Goal: Task Accomplishment & Management: Complete application form

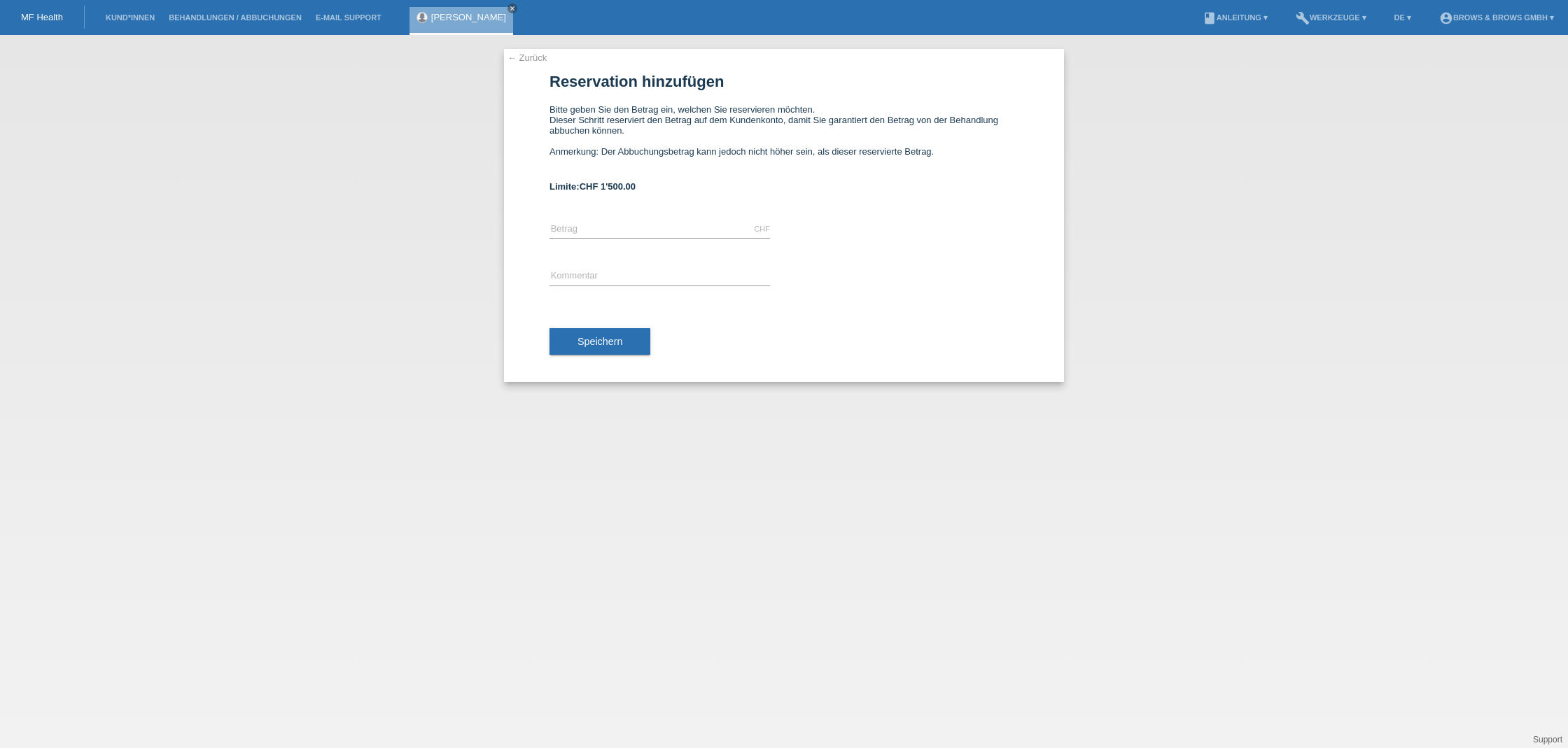
click at [135, 23] on li "Kund*innen" at bounding box center [130, 18] width 63 height 36
click at [132, 21] on link "Kund*innen" at bounding box center [130, 17] width 63 height 8
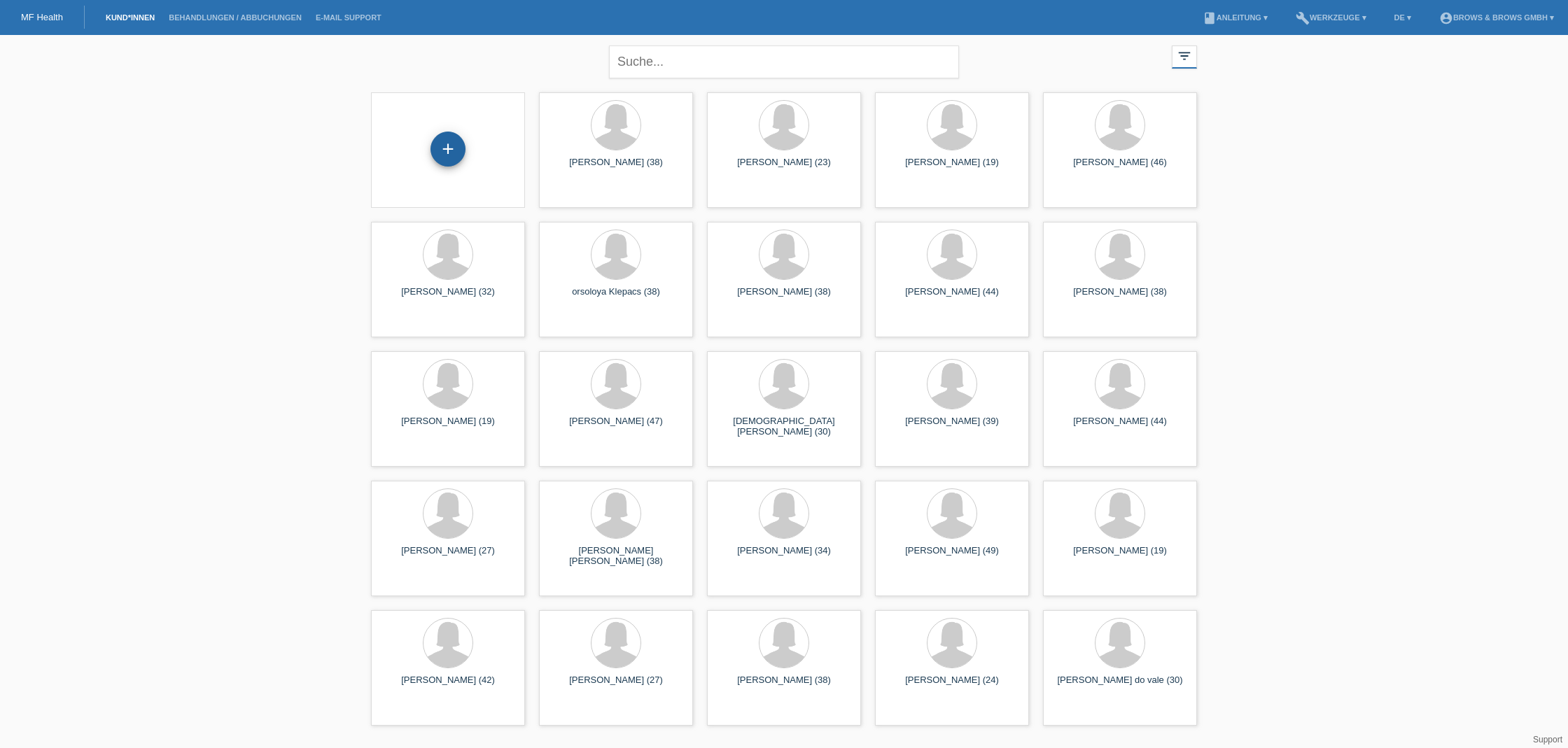
click at [456, 141] on div "+" at bounding box center [448, 149] width 35 height 35
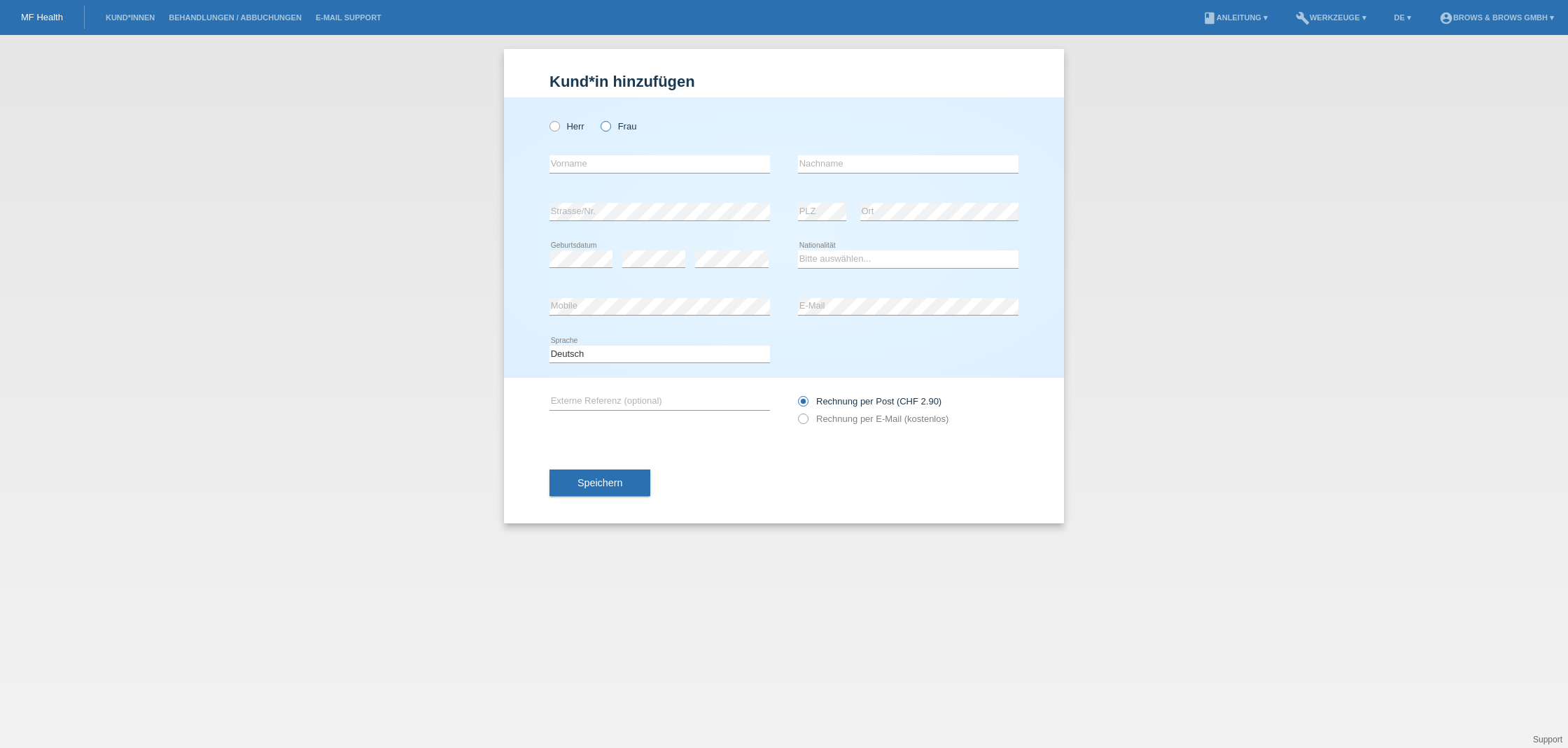
click at [598, 119] on icon at bounding box center [598, 119] width 0 height 0
click at [606, 128] on input "Frau" at bounding box center [605, 125] width 9 height 9
radio input "true"
type input "Ly-Yu"
type input "Dieu"
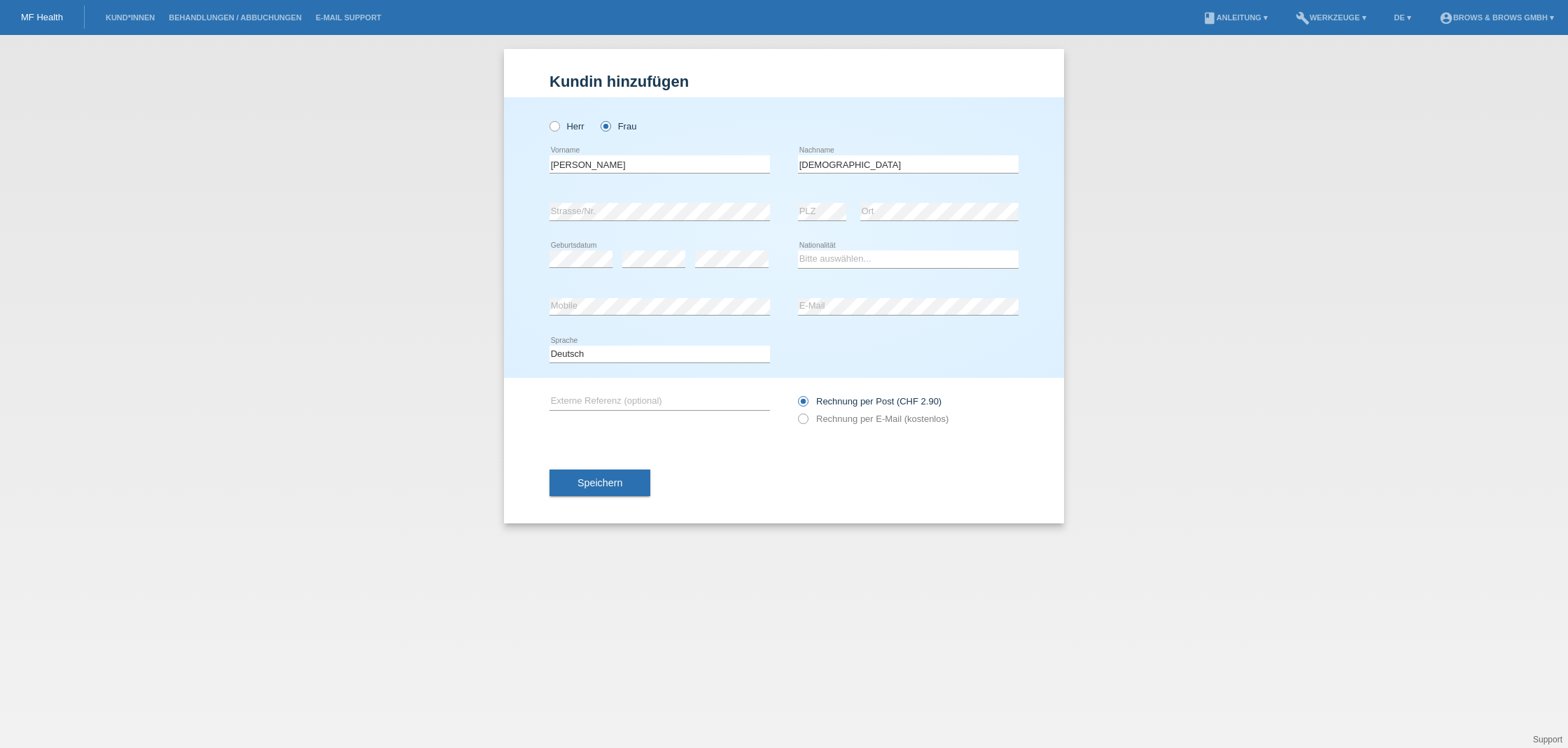
click at [742, 244] on div "error" at bounding box center [732, 259] width 74 height 48
select select "CH"
click at [795, 412] on icon at bounding box center [795, 412] width 0 height 0
click at [806, 420] on input "Rechnung per E-Mail (kostenlos)" at bounding box center [803, 422] width 9 height 18
radio input "true"
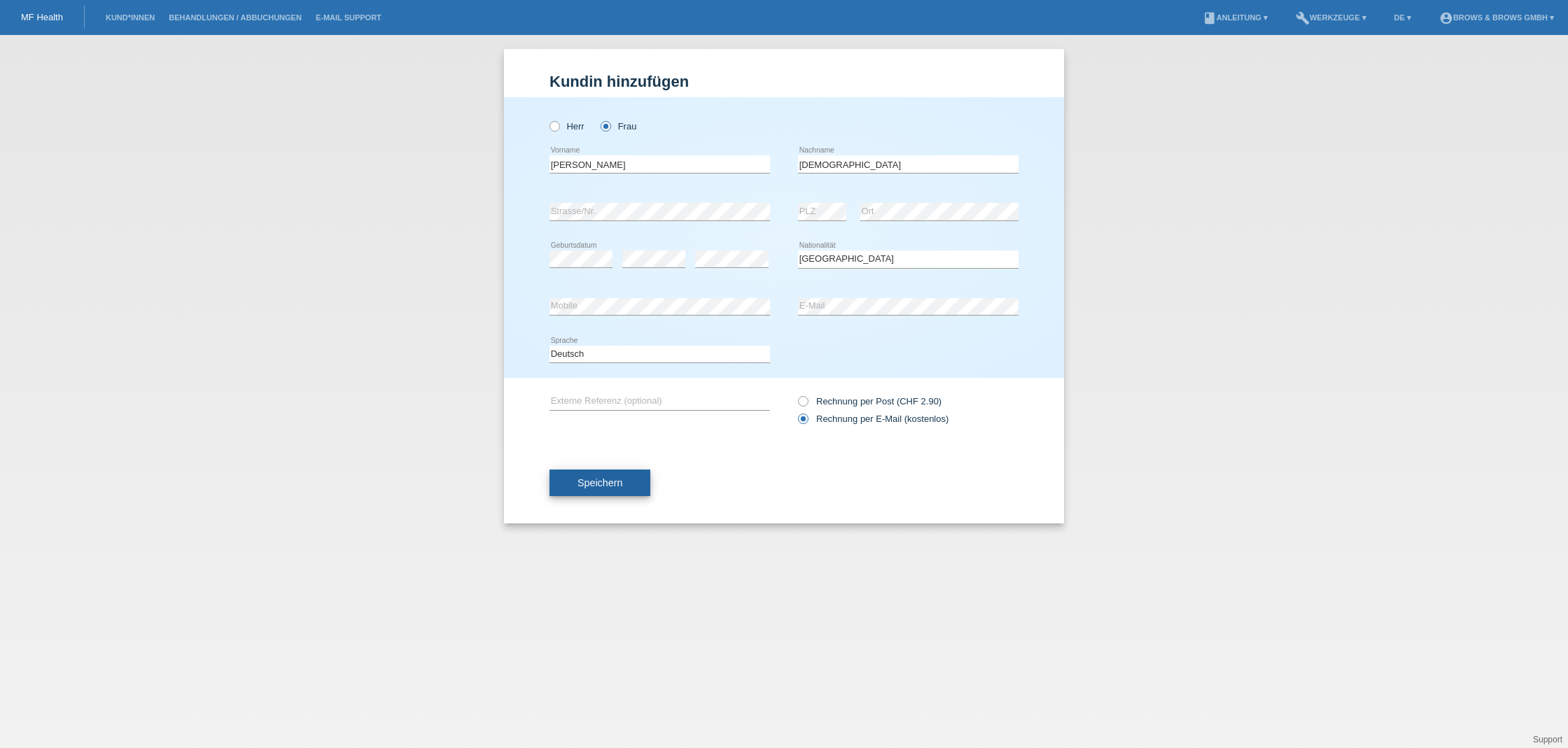
click at [601, 479] on span "Speichern" at bounding box center [600, 483] width 45 height 11
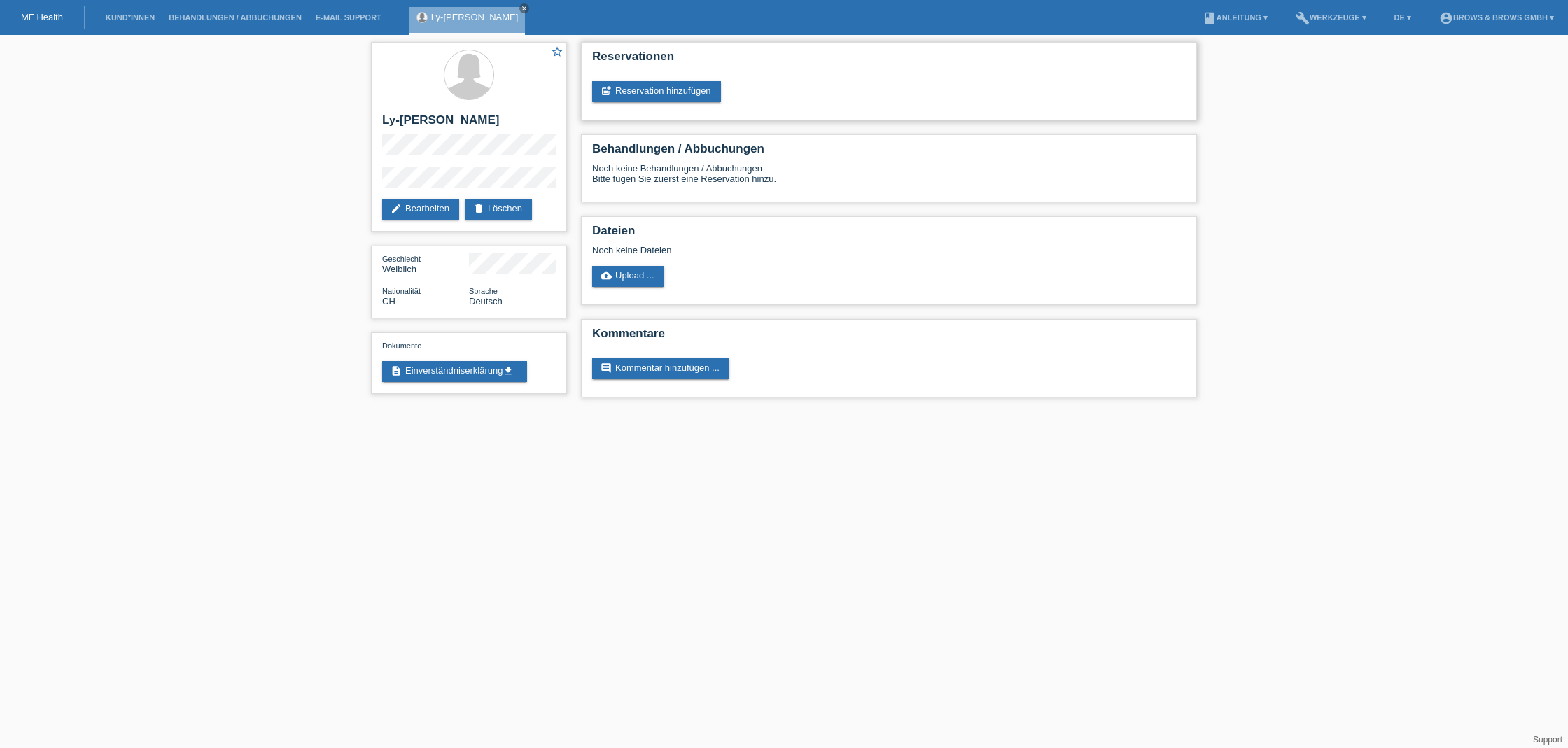
click at [660, 79] on div "Reservationen post_add Reservation hinzufügen" at bounding box center [889, 81] width 616 height 78
click at [660, 88] on link "post_add Reservation hinzufügen" at bounding box center [656, 91] width 129 height 21
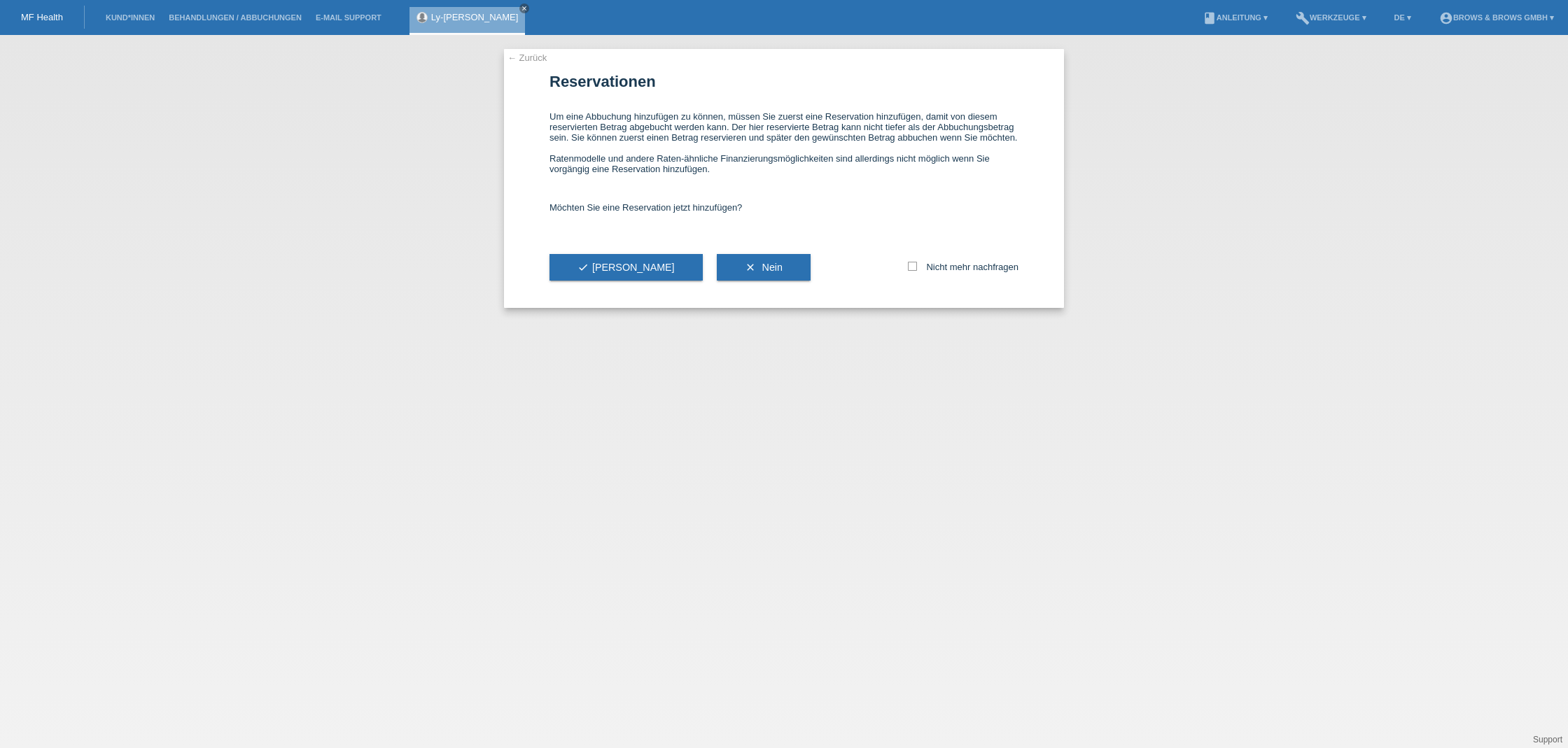
click at [611, 263] on div "check Ja" at bounding box center [626, 268] width 154 height 81
click at [595, 273] on span "check Ja" at bounding box center [626, 268] width 97 height 11
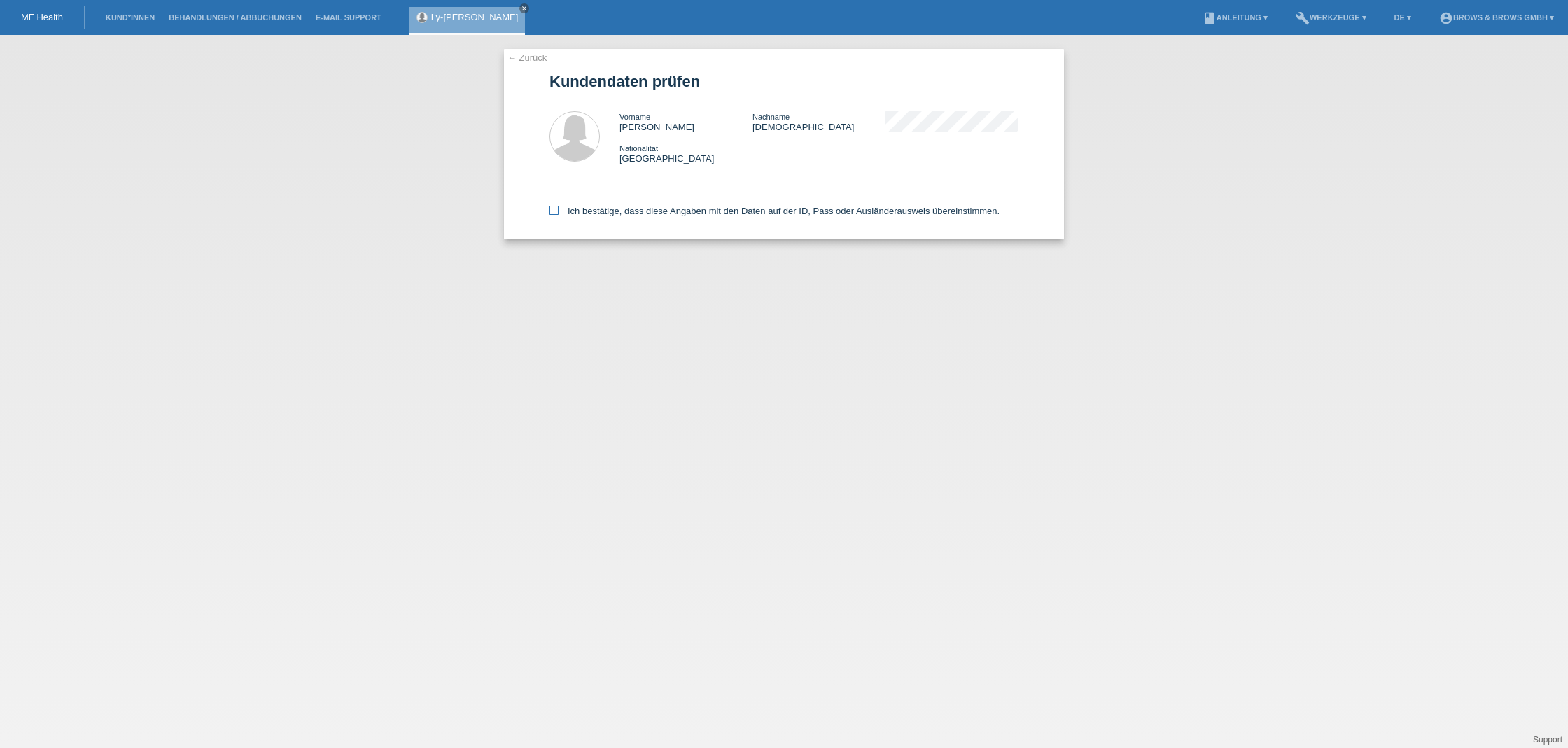
click at [552, 209] on icon at bounding box center [554, 210] width 9 height 9
click at [552, 209] on input "Ich bestätige, dass diese Angaben mit den Daten auf der ID, Pass oder Ausländer…" at bounding box center [554, 210] width 9 height 9
checkbox input "true"
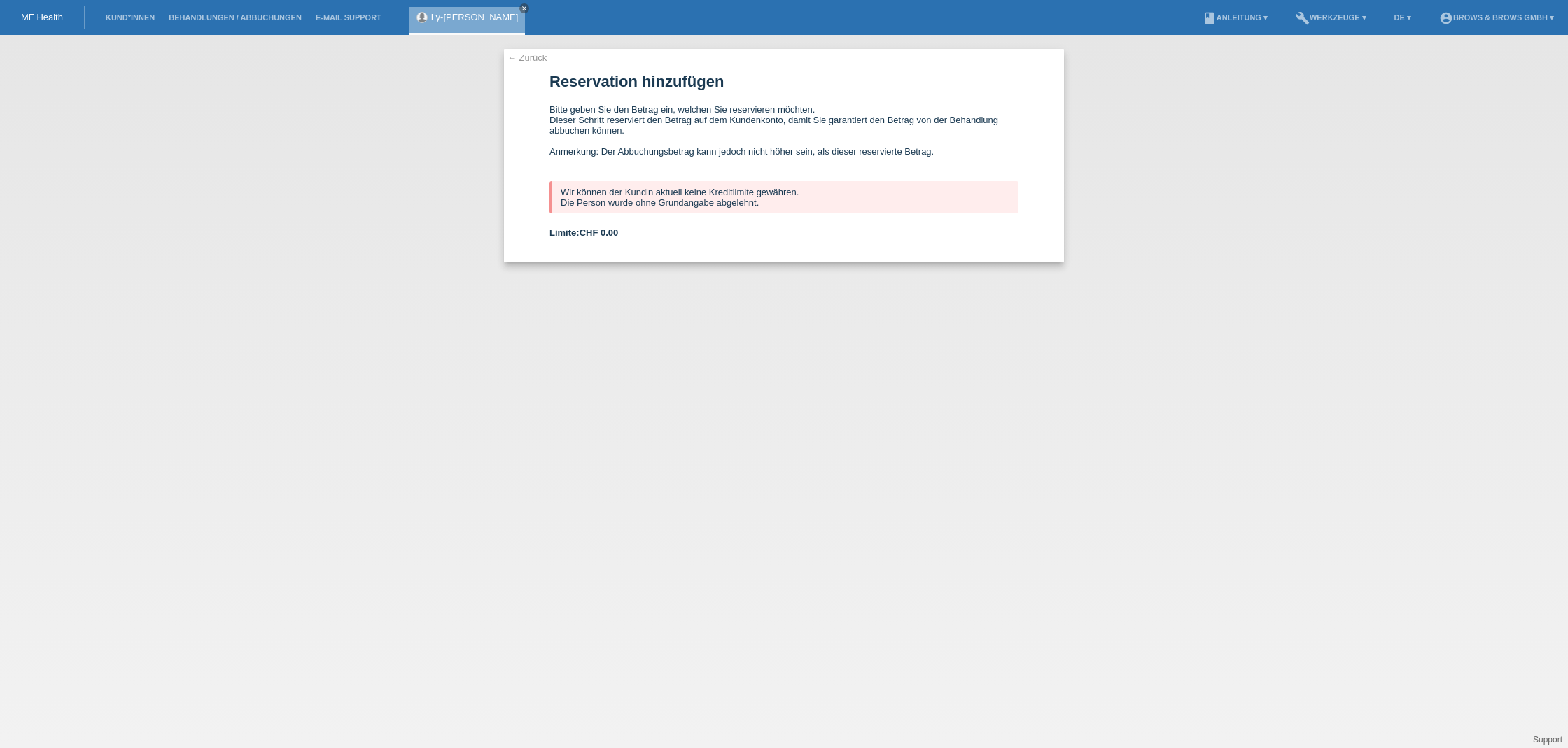
click at [465, 18] on link "Ly-[PERSON_NAME]" at bounding box center [475, 17] width 88 height 10
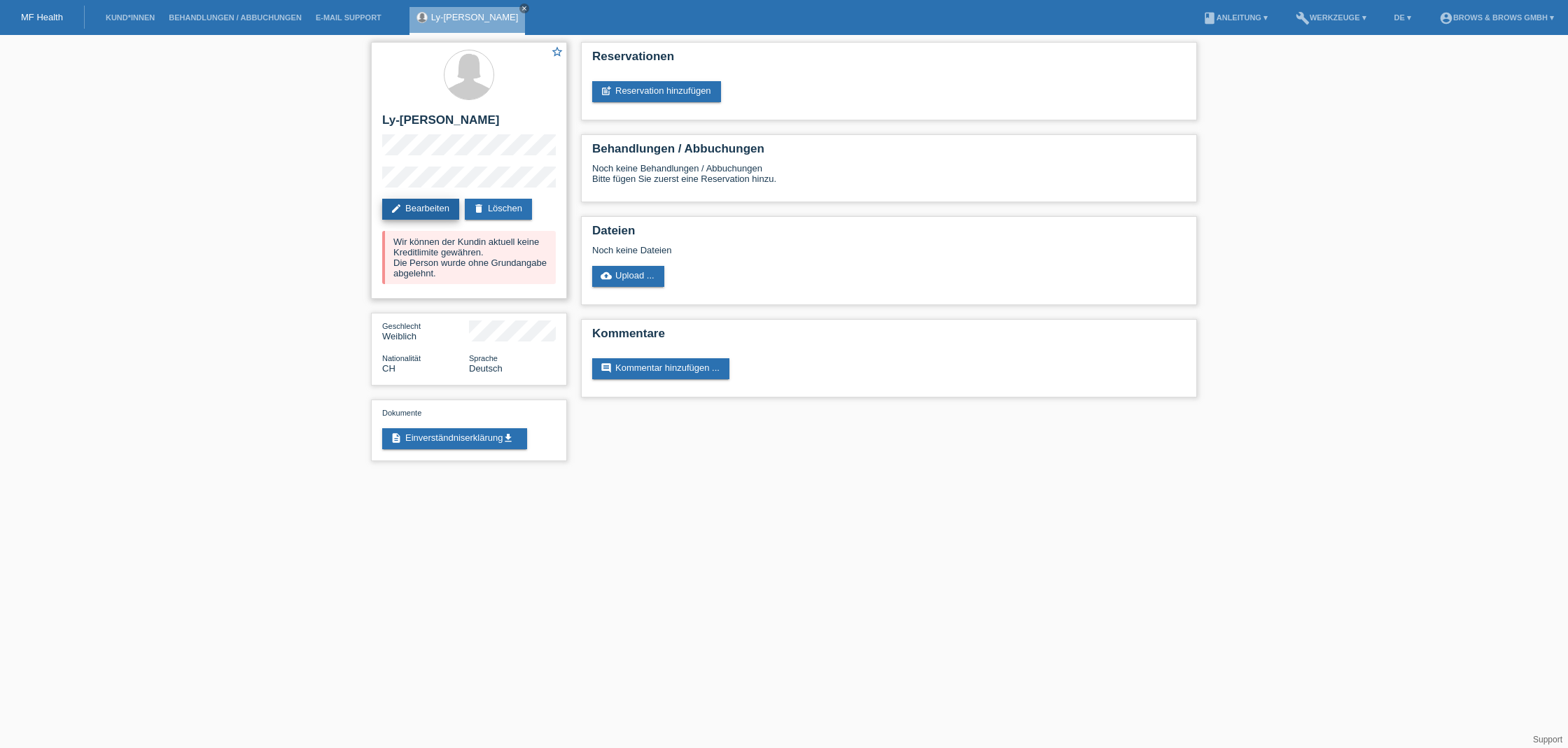
click at [435, 203] on link "edit Bearbeiten" at bounding box center [421, 209] width 77 height 21
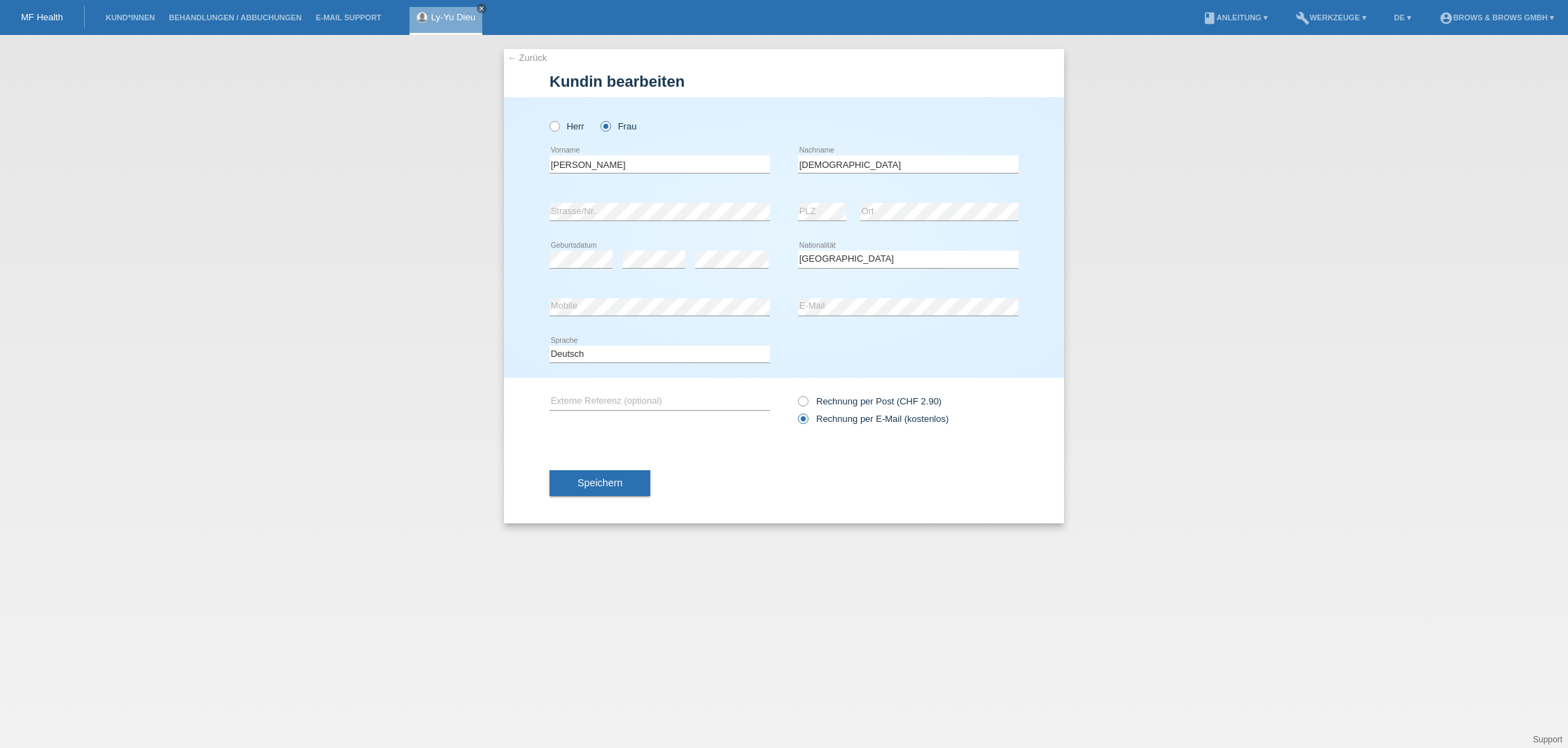
select select "CH"
drag, startPoint x: 608, startPoint y: 167, endPoint x: 527, endPoint y: 164, distance: 81.1
type input "[DEMOGRAPHIC_DATA]"
type input "D"
type input "[PERSON_NAME]"
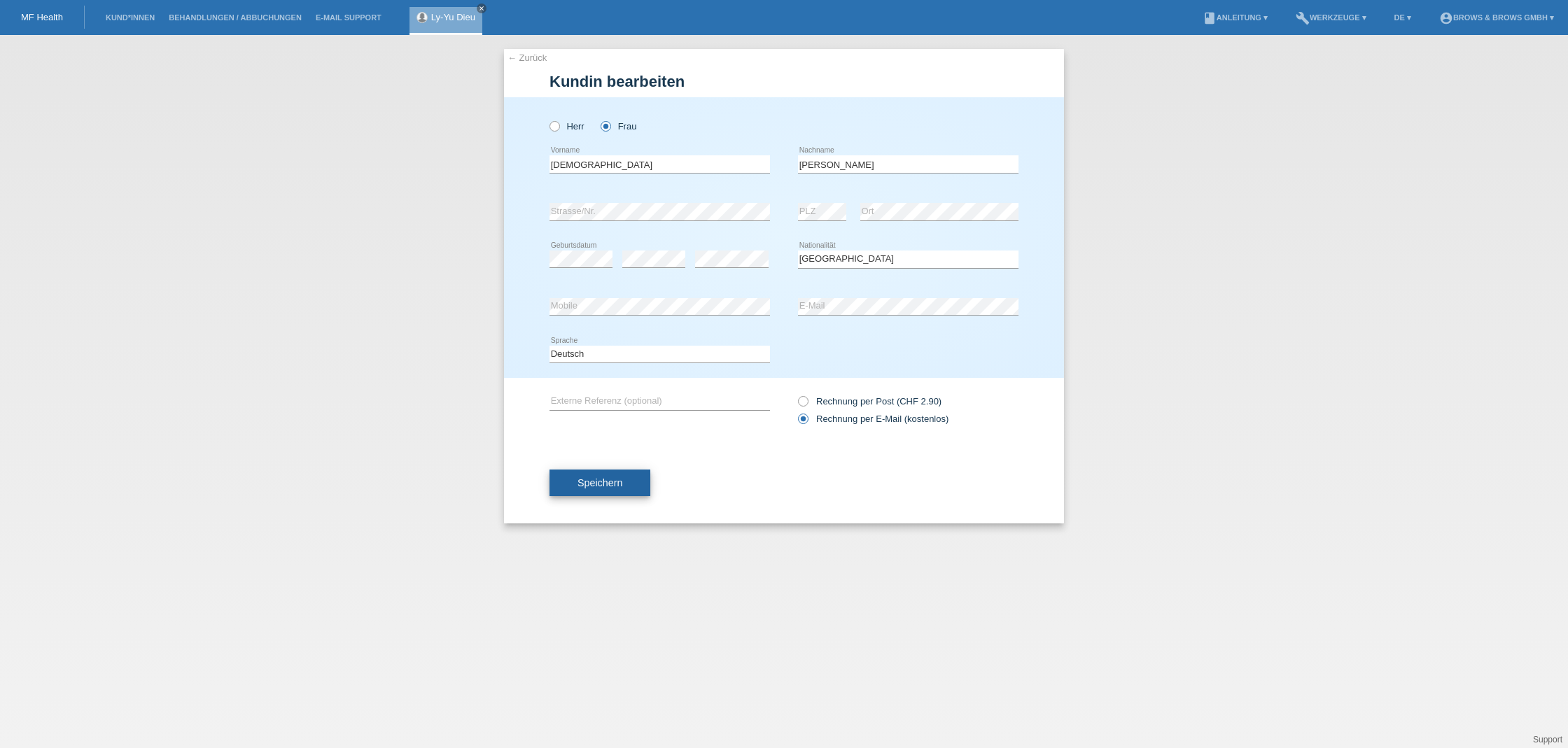
click at [616, 480] on span "Speichern" at bounding box center [600, 483] width 45 height 11
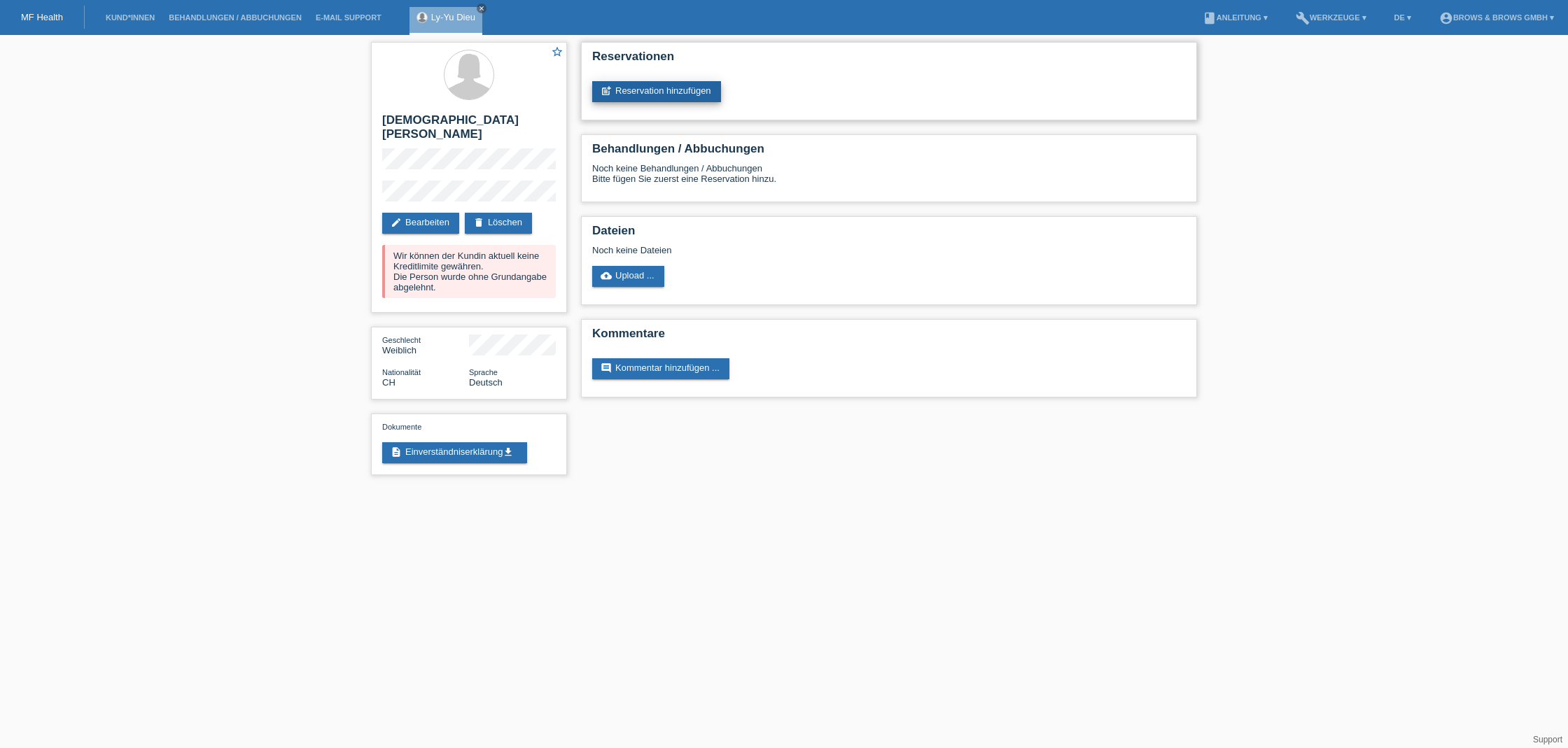
click at [644, 95] on link "post_add Reservation hinzufügen" at bounding box center [656, 91] width 129 height 21
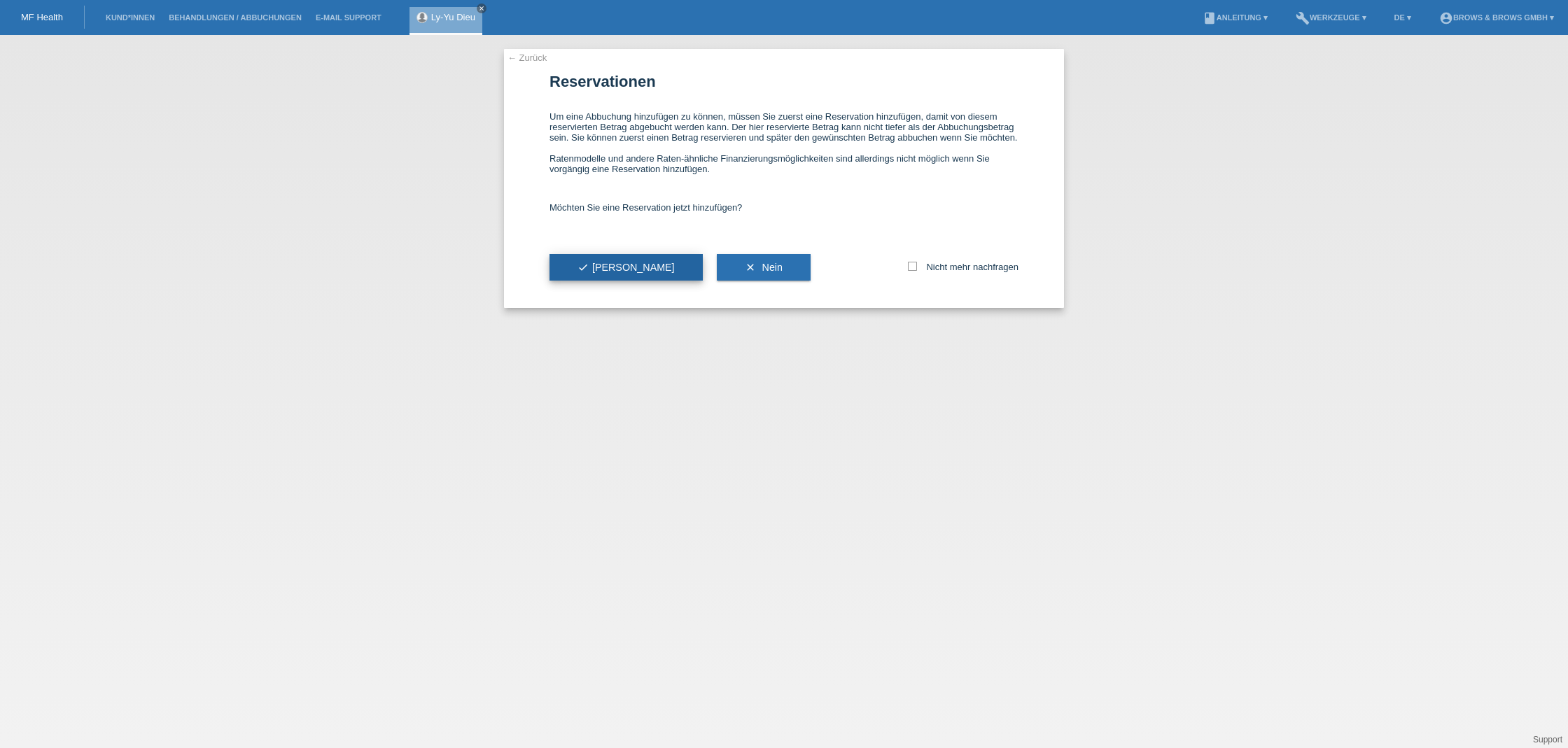
click at [602, 270] on button "check Ja" at bounding box center [626, 268] width 154 height 26
